Goal: Task Accomplishment & Management: Use online tool/utility

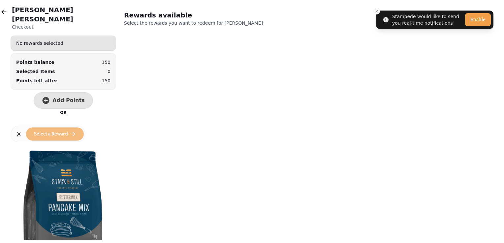
click at [0, 14] on html "Stampede would like to send you real-time notifications Enable [PERSON_NAME] Ch…" at bounding box center [252, 121] width 504 height 243
click at [7, 9] on icon "button" at bounding box center [4, 12] width 7 height 7
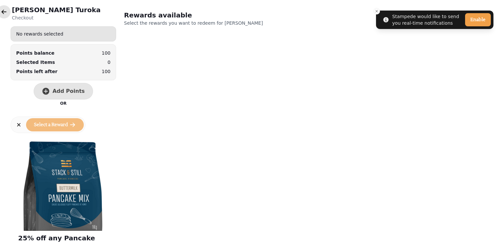
click at [1, 12] on icon "button" at bounding box center [4, 12] width 7 height 7
